Goal: Information Seeking & Learning: Learn about a topic

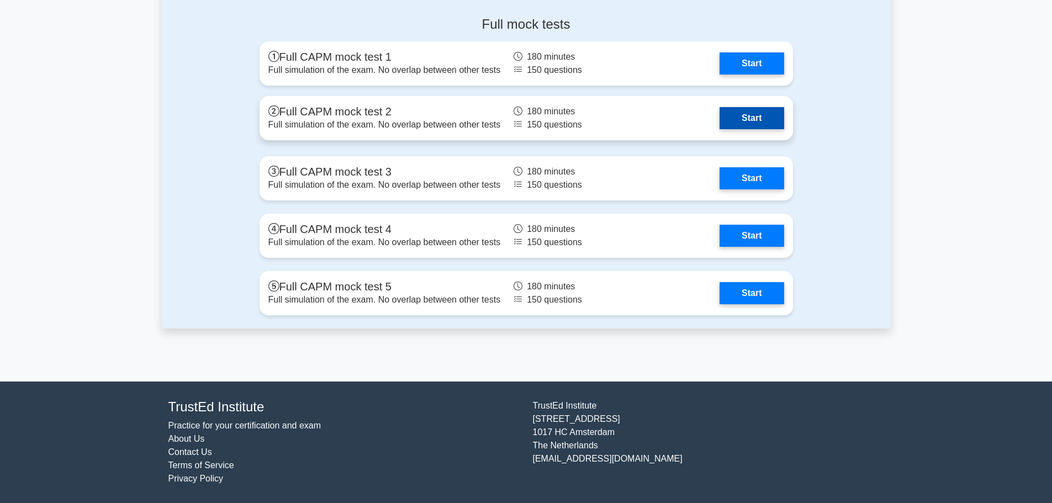
scroll to position [3493, 0]
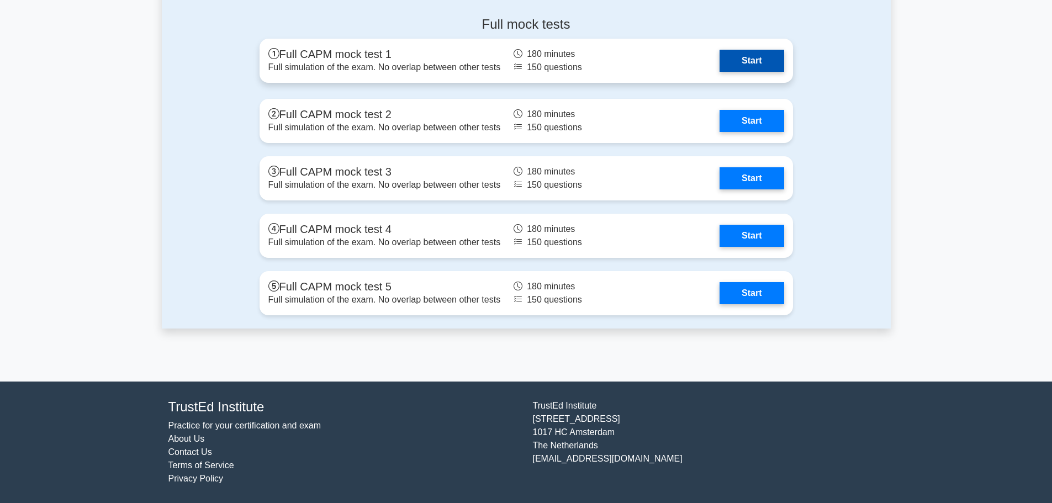
click at [719, 72] on link "Start" at bounding box center [751, 61] width 64 height 22
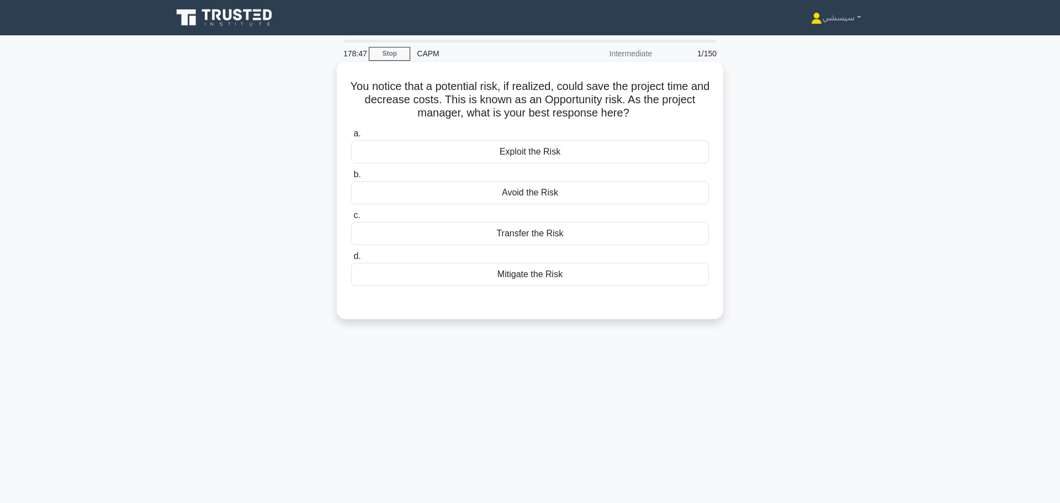
click at [502, 275] on div "Mitigate the Risk" at bounding box center [530, 274] width 358 height 23
click at [351, 260] on input "d. Mitigate the Risk" at bounding box center [351, 256] width 0 height 7
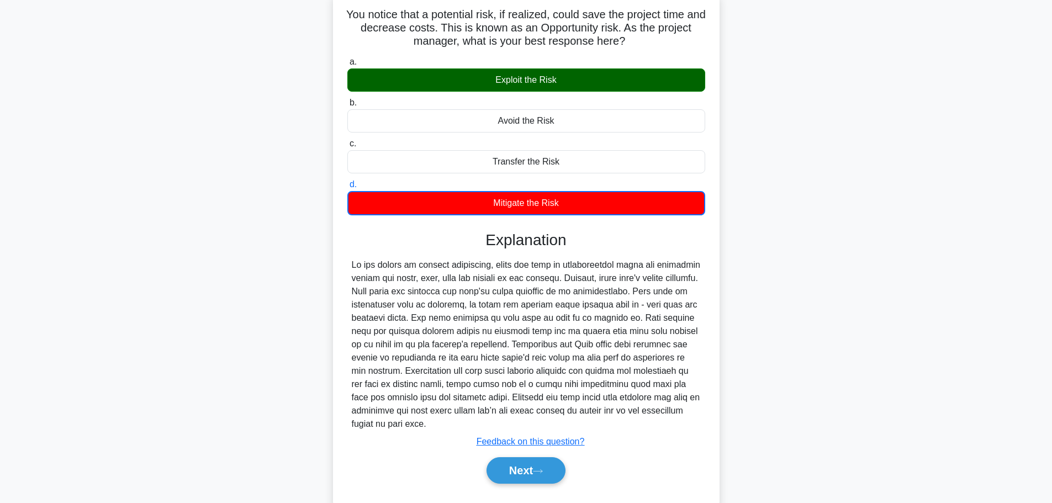
scroll to position [81, 0]
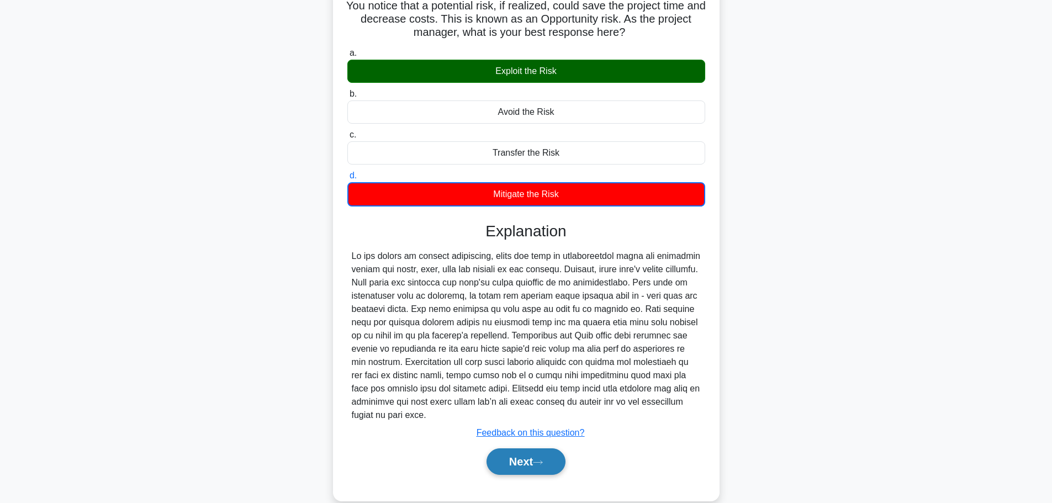
click at [533, 453] on button "Next" at bounding box center [525, 461] width 79 height 26
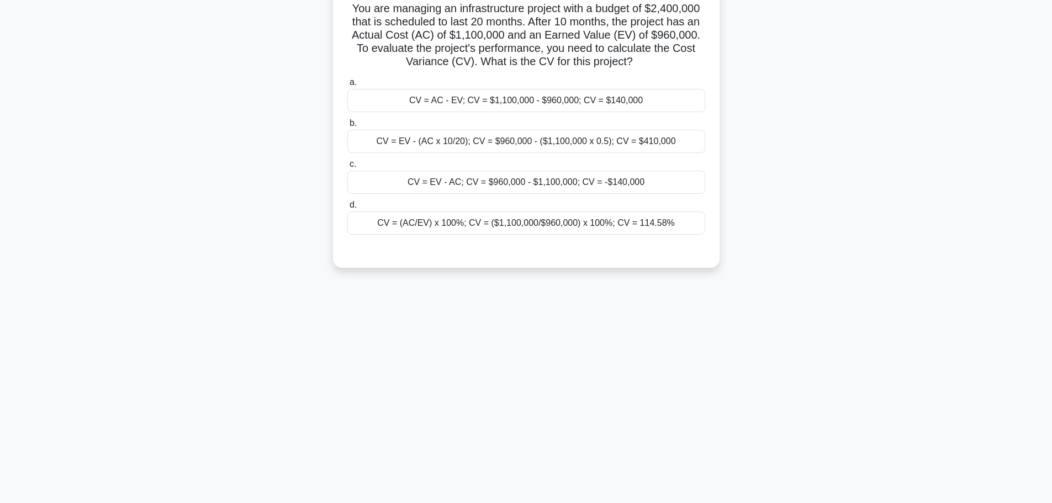
scroll to position [0, 0]
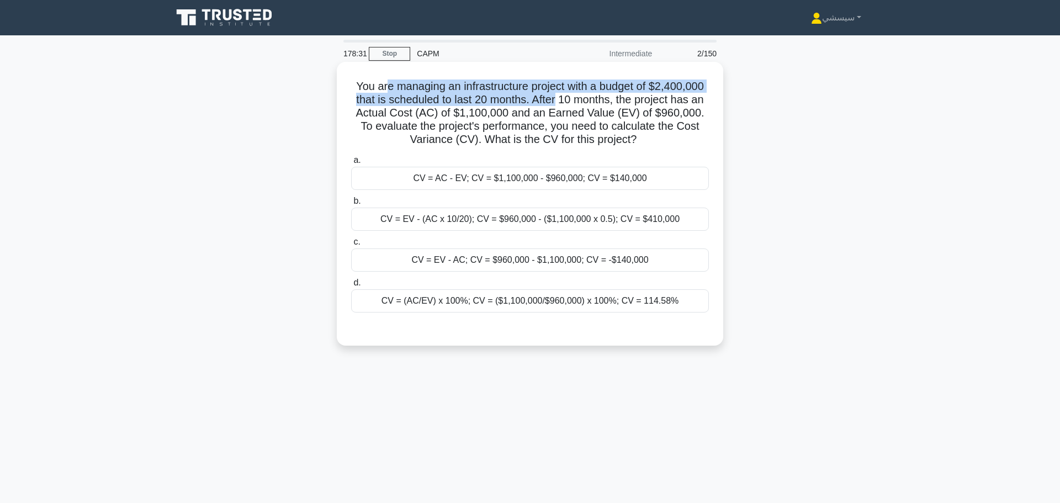
drag, startPoint x: 383, startPoint y: 82, endPoint x: 556, endPoint y: 92, distance: 173.7
click at [556, 92] on h5 "You are managing an infrastructure project with a budget of $2,400,000 that is …" at bounding box center [530, 112] width 360 height 67
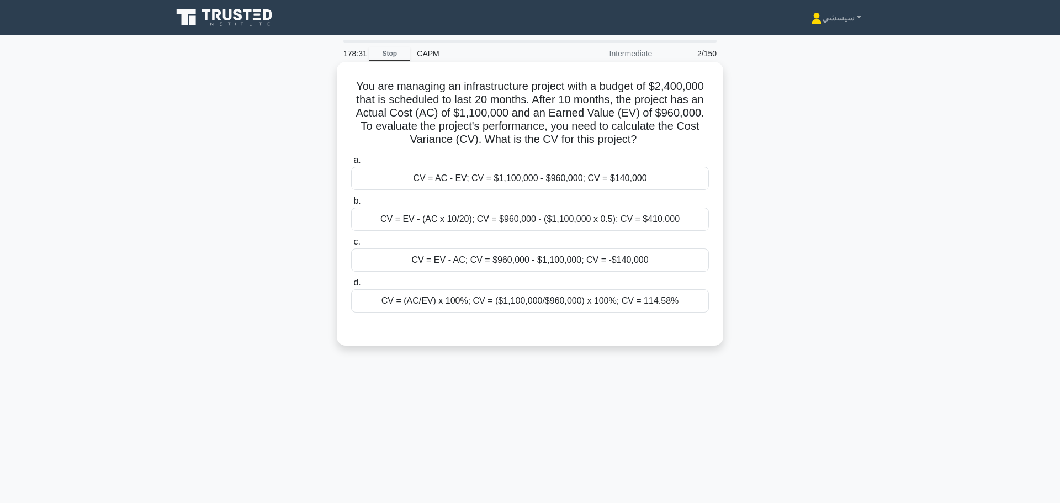
click at [590, 113] on h5 "You are managing an infrastructure project with a budget of $2,400,000 that is …" at bounding box center [530, 112] width 360 height 67
drag, startPoint x: 539, startPoint y: 123, endPoint x: 486, endPoint y: 137, distance: 54.4
click at [486, 137] on h5 "You are managing an infrastructure project with a budget of $2,400,000 that is …" at bounding box center [530, 112] width 360 height 67
click at [450, 257] on div "CV = EV - AC; CV = $960,000 - $1,100,000; CV = -$140,000" at bounding box center [530, 259] width 358 height 23
click at [351, 246] on input "c. CV = EV - AC; CV = $960,000 - $1,100,000; CV = -$140,000" at bounding box center [351, 241] width 0 height 7
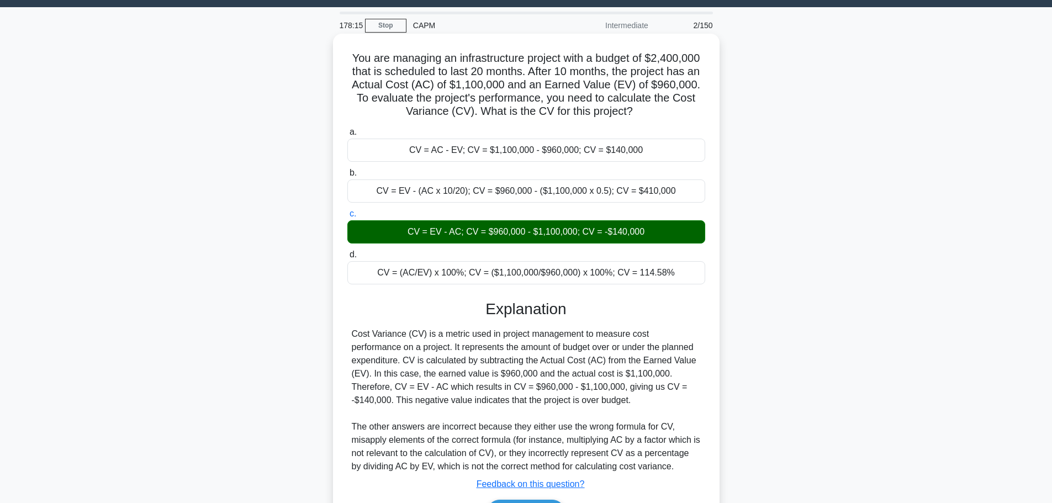
scroll to position [81, 0]
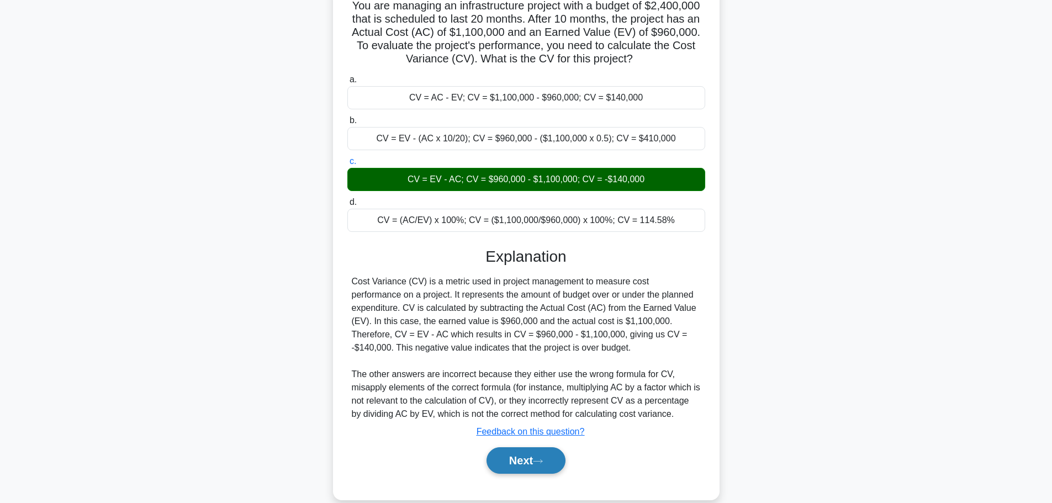
click at [543, 458] on icon at bounding box center [538, 461] width 10 height 6
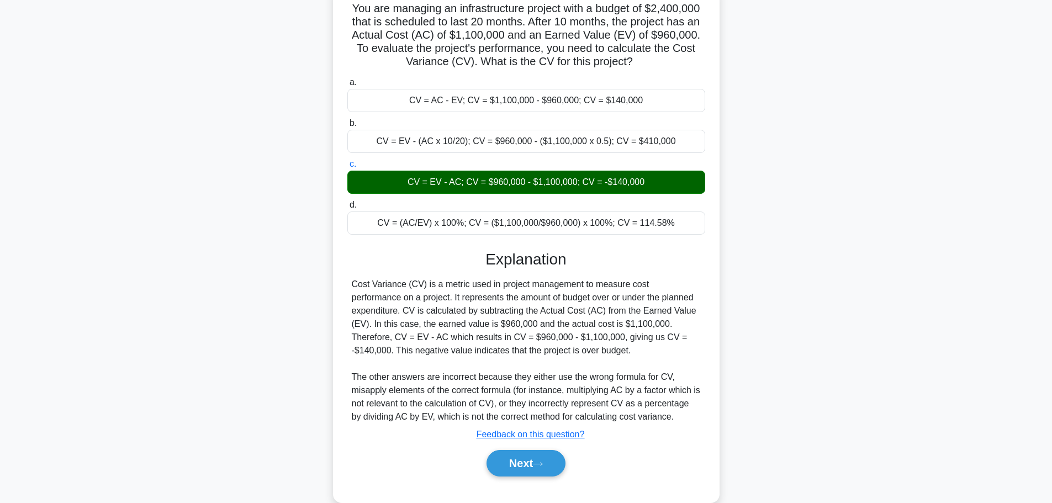
scroll to position [0, 0]
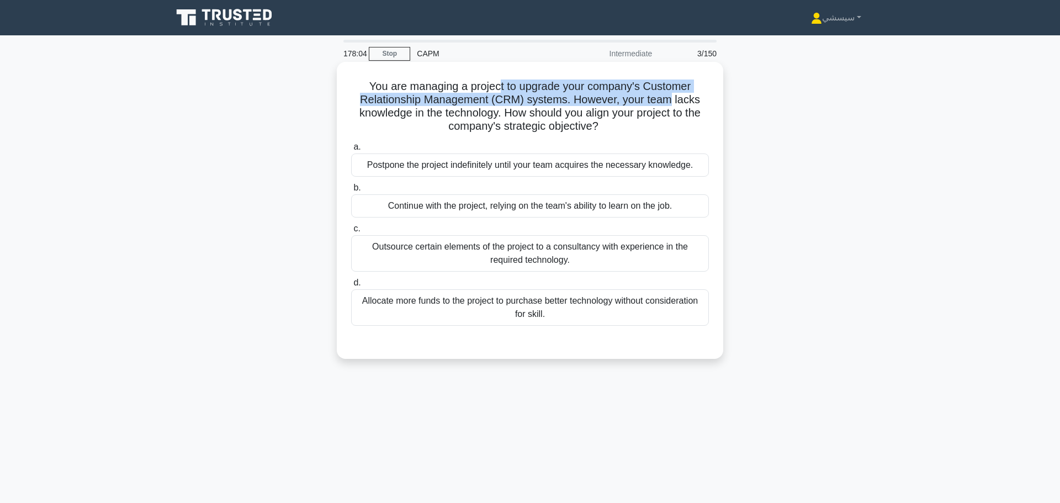
drag, startPoint x: 499, startPoint y: 86, endPoint x: 675, endPoint y: 88, distance: 176.1
click at [675, 88] on h5 "You are managing a project to upgrade your company's Customer Relationship Mana…" at bounding box center [530, 106] width 360 height 54
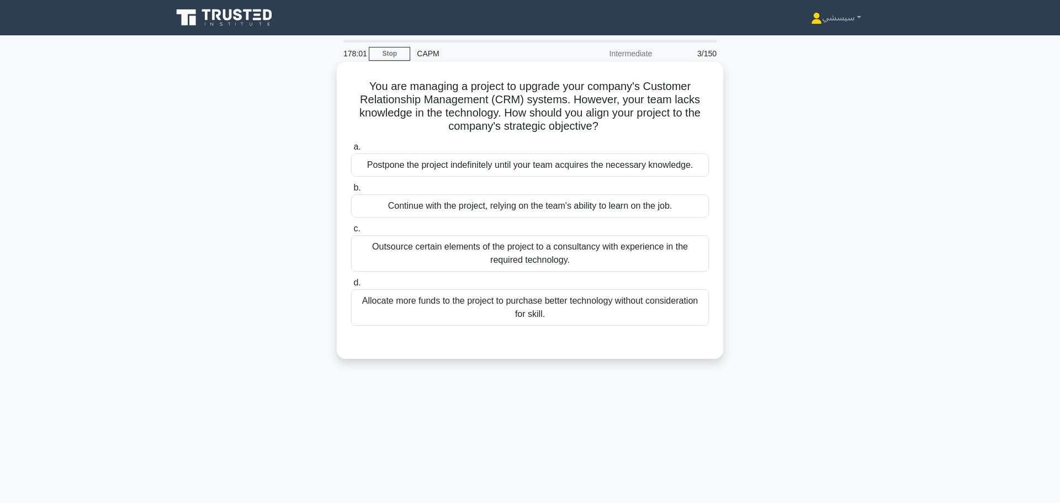
click at [575, 254] on div "Outsource certain elements of the project to a consultancy with experience in t…" at bounding box center [530, 253] width 358 height 36
click at [351, 232] on input "c. Outsource certain elements of the project to a consultancy with experience i…" at bounding box center [351, 228] width 0 height 7
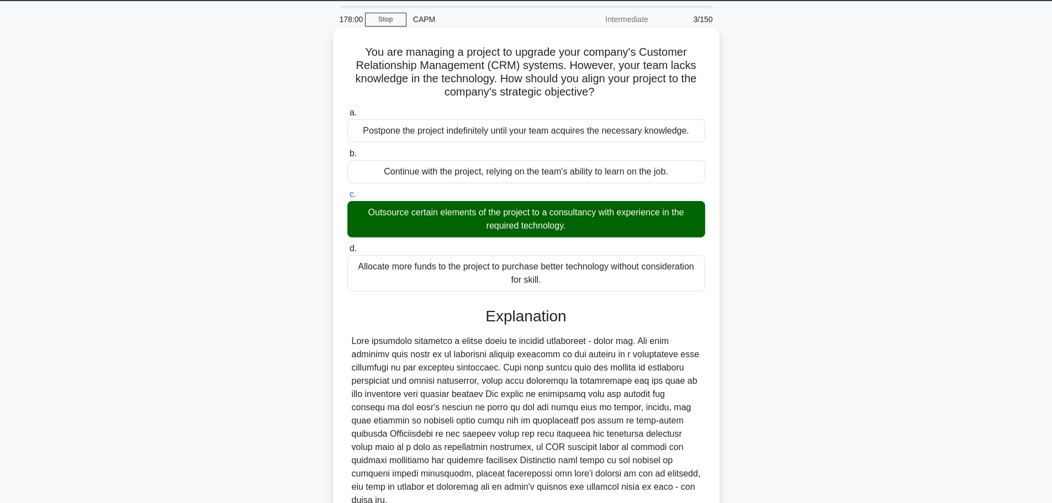
scroll to position [107, 0]
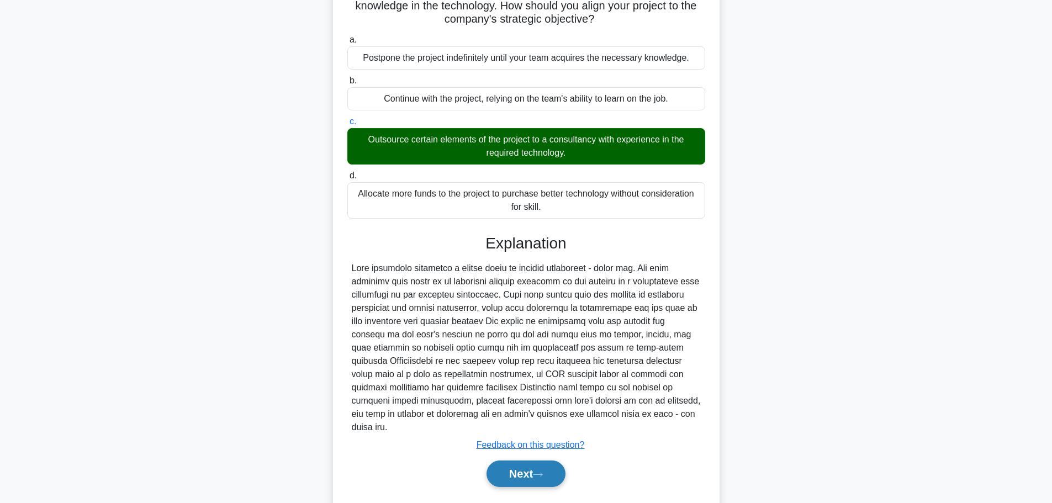
click at [524, 460] on button "Next" at bounding box center [525, 473] width 79 height 26
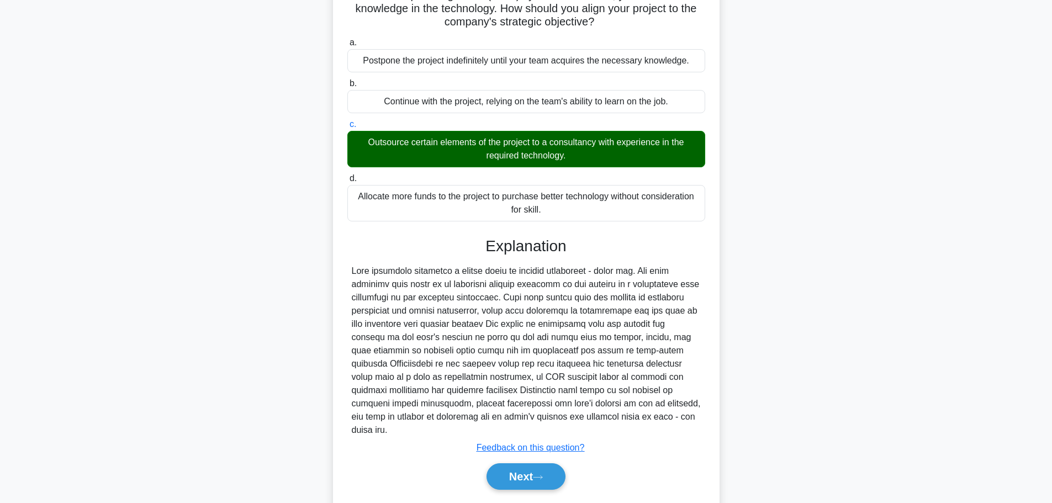
scroll to position [0, 0]
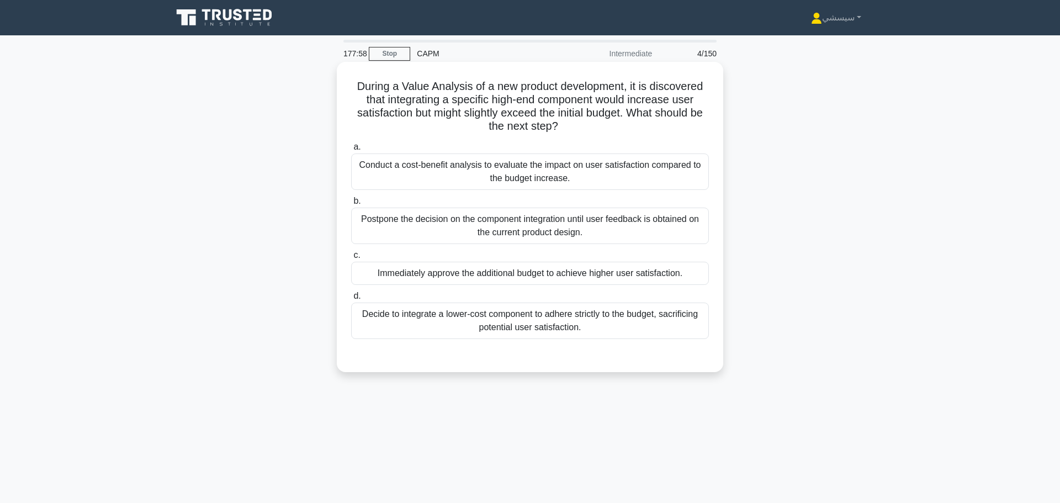
click at [508, 235] on div "Postpone the decision on the component integration until user feedback is obtai…" at bounding box center [530, 226] width 358 height 36
click at [351, 205] on input "b. Postpone the decision on the component integration until user feedback is ob…" at bounding box center [351, 201] width 0 height 7
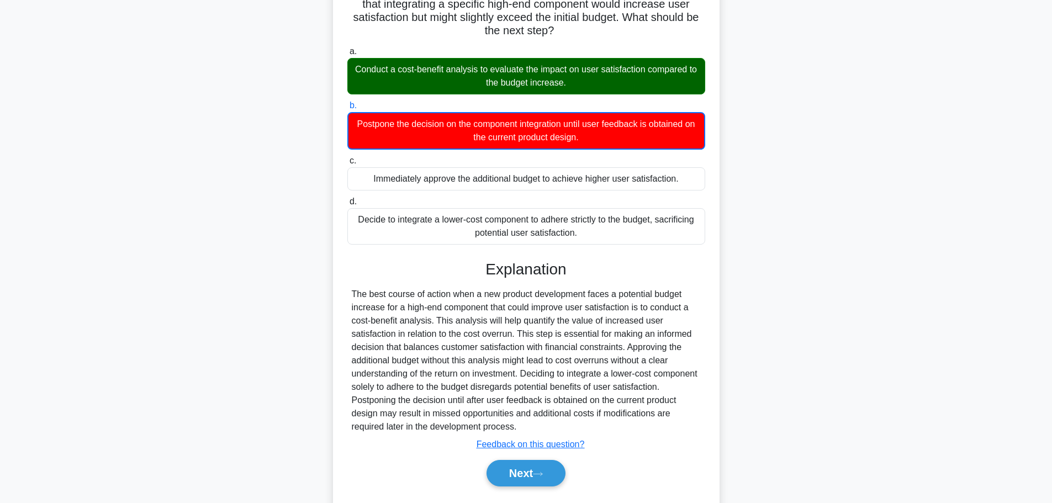
scroll to position [107, 0]
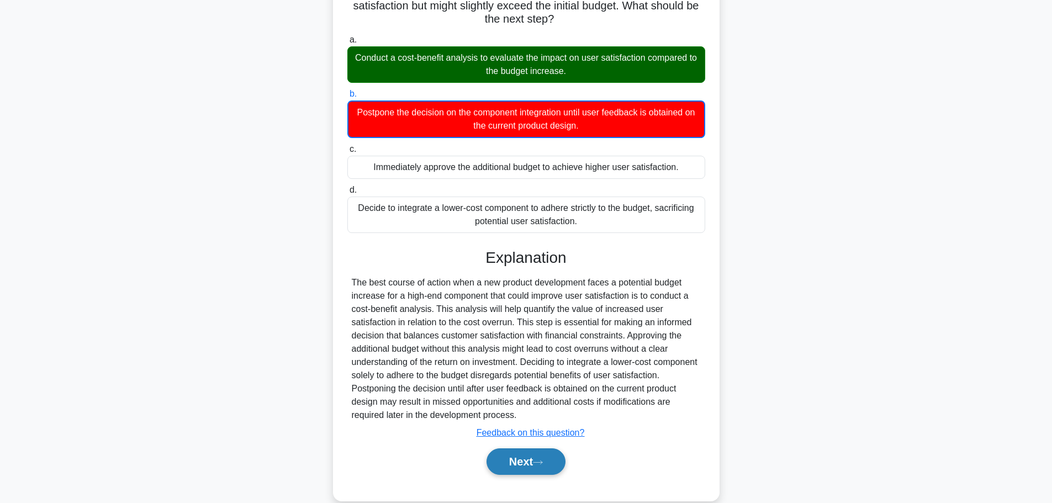
click at [538, 459] on icon at bounding box center [538, 462] width 10 height 6
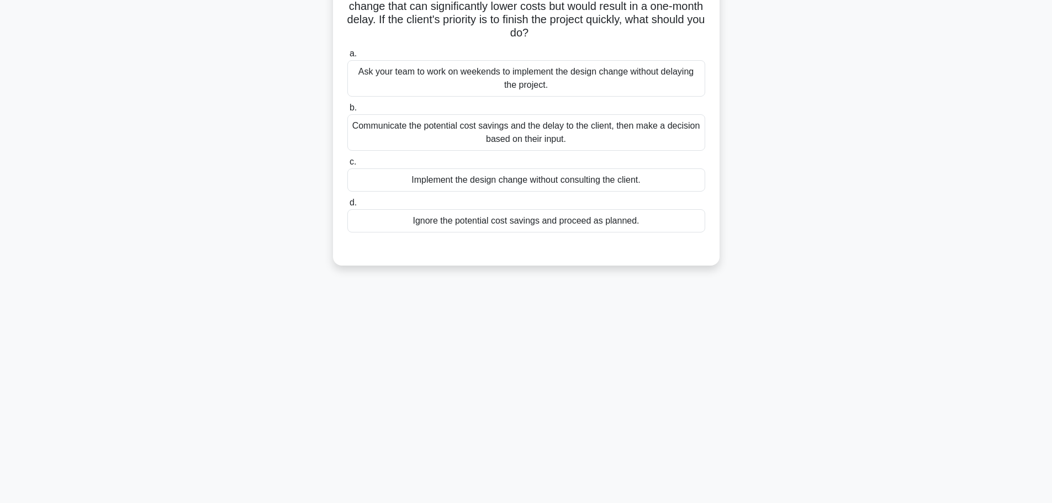
scroll to position [0, 0]
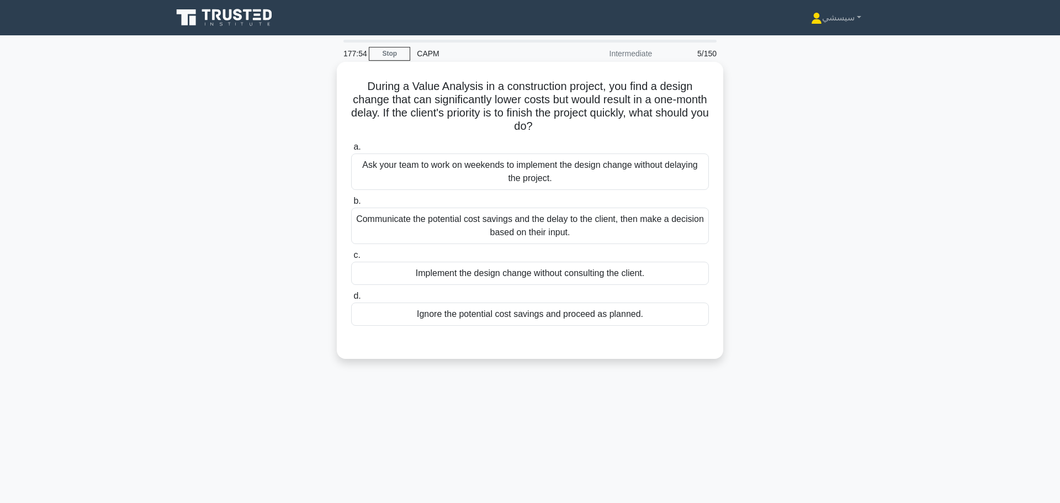
click at [542, 160] on div "Ask your team to work on weekends to implement the design change without delayi…" at bounding box center [530, 171] width 358 height 36
click at [351, 151] on input "a. Ask your team to work on weekends to implement the design change without del…" at bounding box center [351, 147] width 0 height 7
